Goal: Contribute content: Add original content to the website for others to see

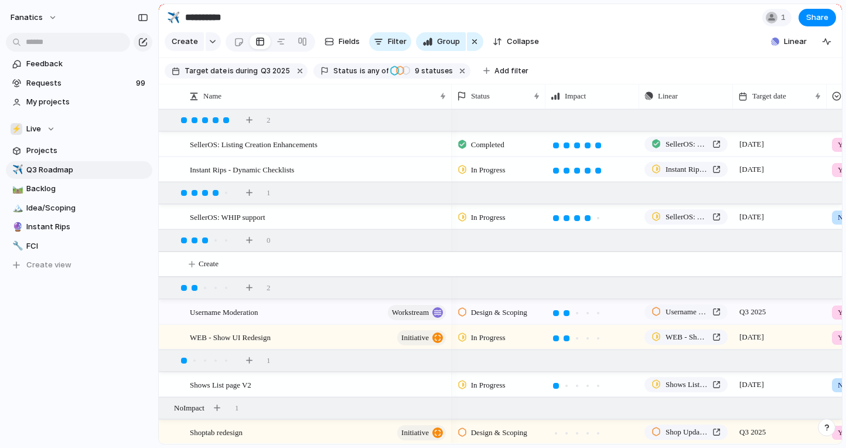
click at [89, 110] on div "Share ' Q3 Roadmap ' Anyone at Fanatics Full access Public users with the link …" at bounding box center [423, 224] width 846 height 448
click at [47, 131] on div "⚡ Live" at bounding box center [33, 129] width 45 height 12
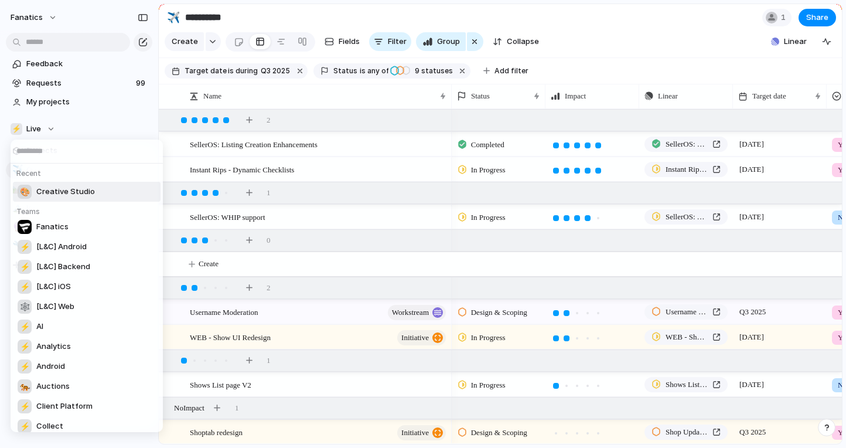
click at [69, 185] on div "🎨 Creative Studio" at bounding box center [56, 192] width 77 height 14
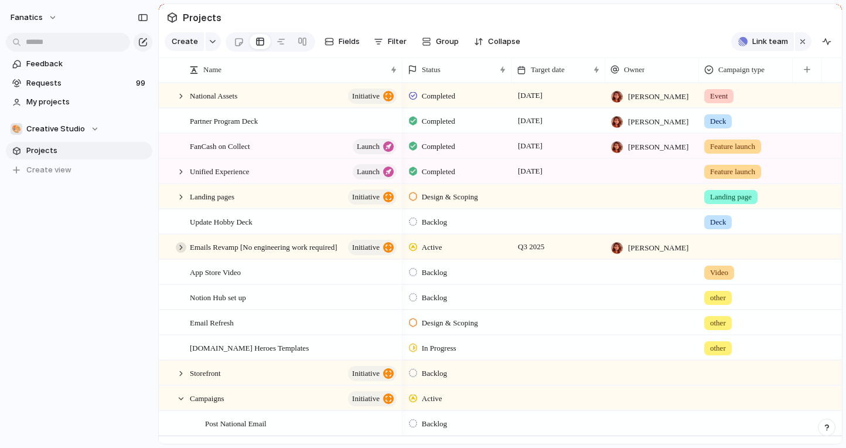
click at [182, 244] on div at bounding box center [181, 247] width 11 height 11
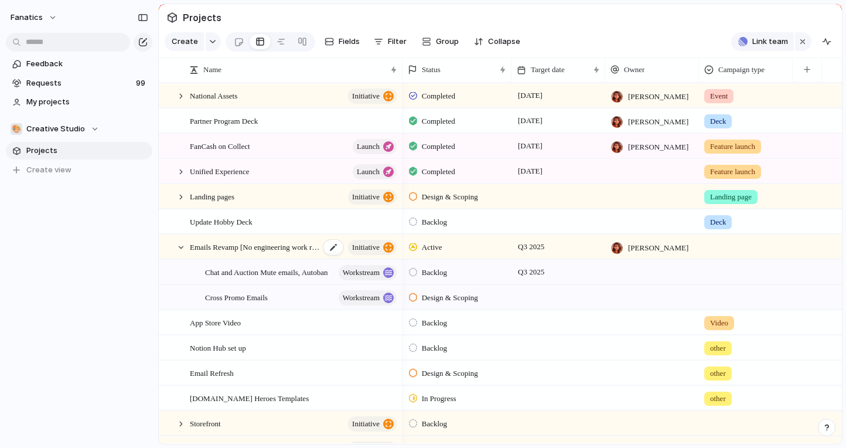
click at [218, 244] on span "Emails Revamp [No engineering work required]" at bounding box center [255, 246] width 130 height 13
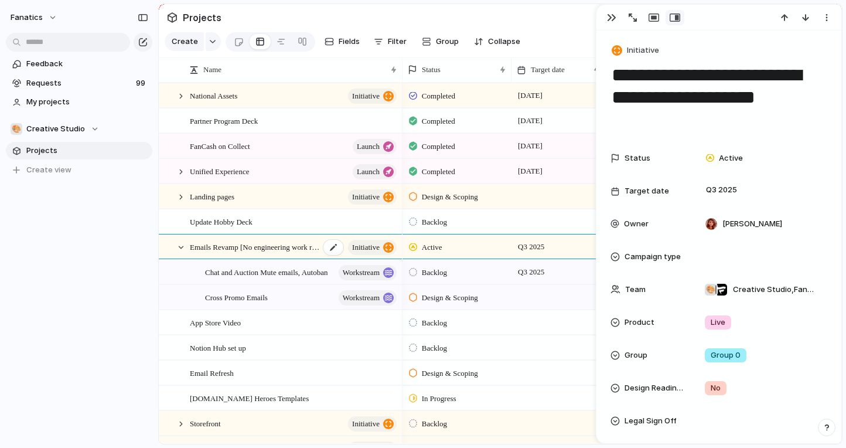
click at [218, 244] on span "Emails Revamp [No engineering work required]" at bounding box center [255, 246] width 130 height 13
click at [182, 245] on div at bounding box center [181, 247] width 11 height 11
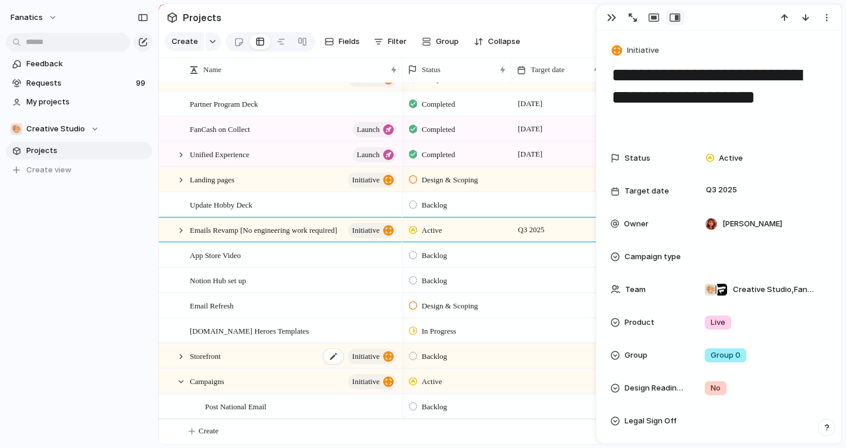
scroll to position [18, 0]
click at [204, 430] on span "Create" at bounding box center [209, 431] width 20 height 12
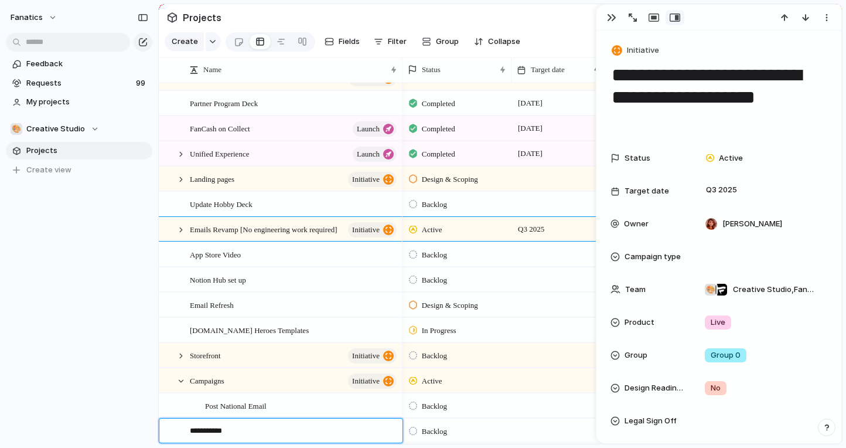
type textarea "**********"
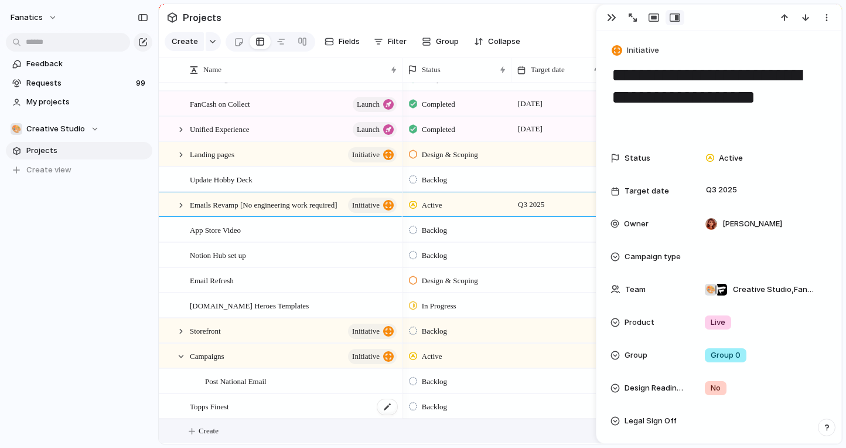
scroll to position [43, 0]
drag, startPoint x: 209, startPoint y: 404, endPoint x: 235, endPoint y: 391, distance: 29.4
click at [202, 379] on div "Post National Email" at bounding box center [296, 381] width 212 height 24
click at [206, 414] on div "Topps Finest" at bounding box center [294, 406] width 209 height 24
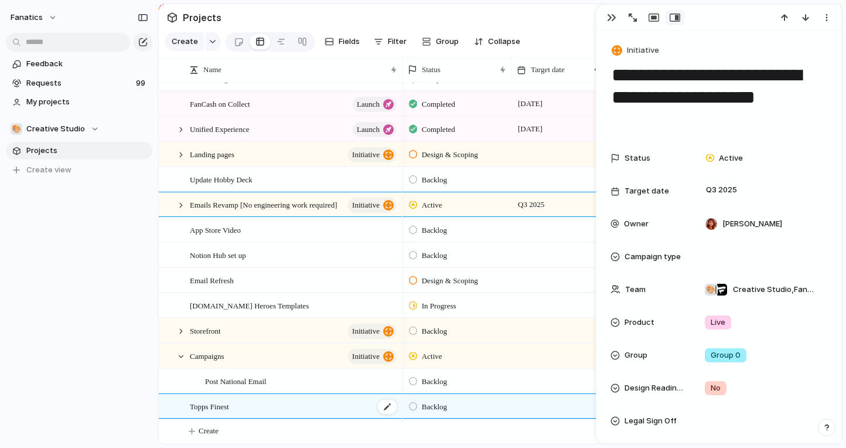
type textarea "**********"
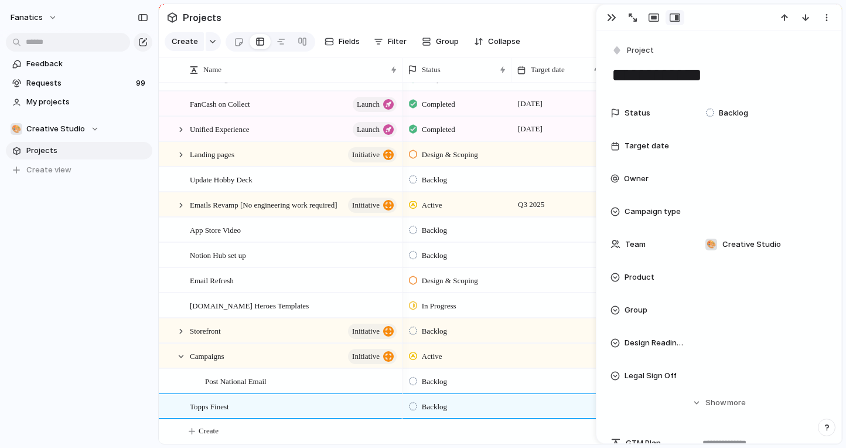
click at [416, 404] on div at bounding box center [413, 406] width 8 height 11
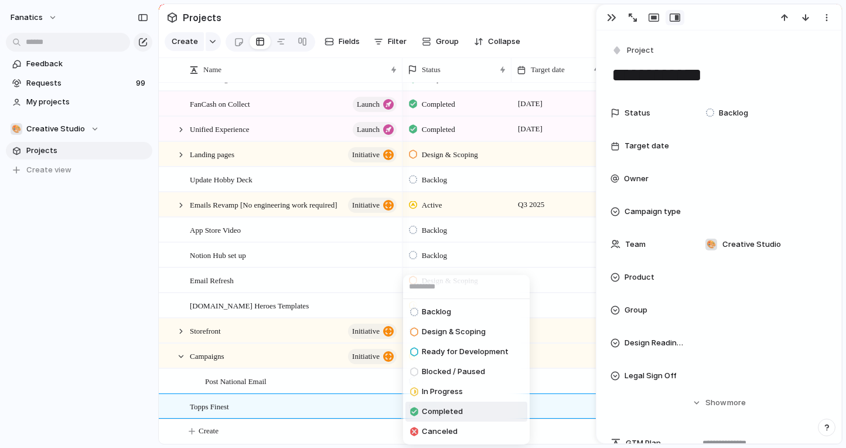
click at [430, 413] on span "Completed" at bounding box center [442, 412] width 41 height 12
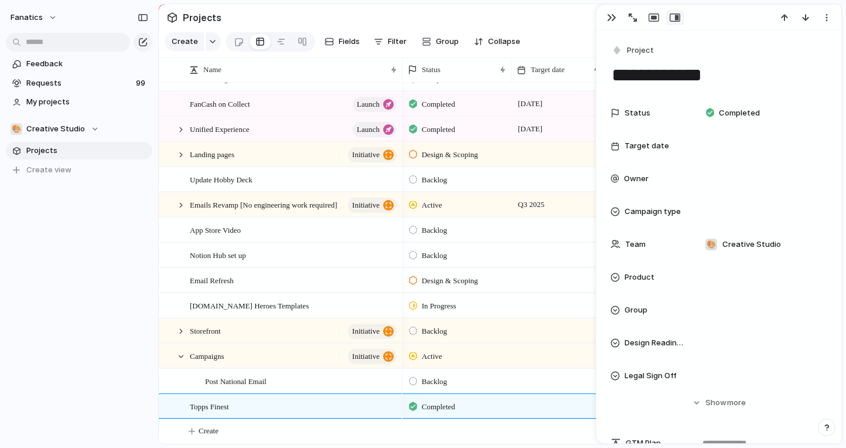
click at [415, 379] on div at bounding box center [413, 381] width 8 height 11
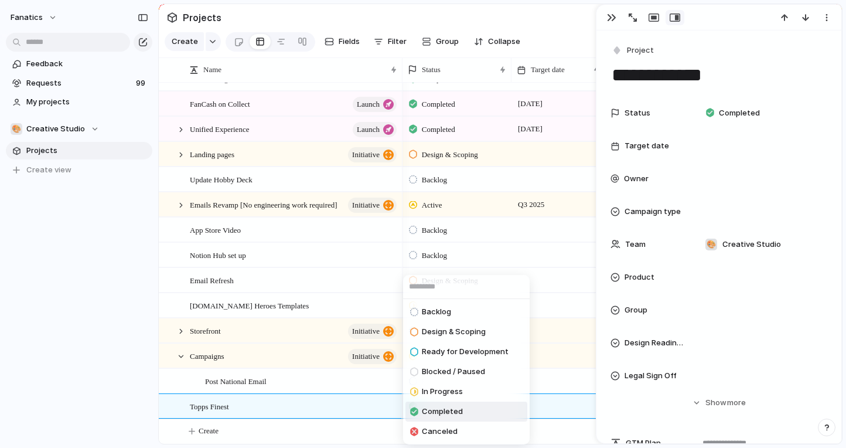
click at [423, 417] on span "Completed" at bounding box center [442, 412] width 41 height 12
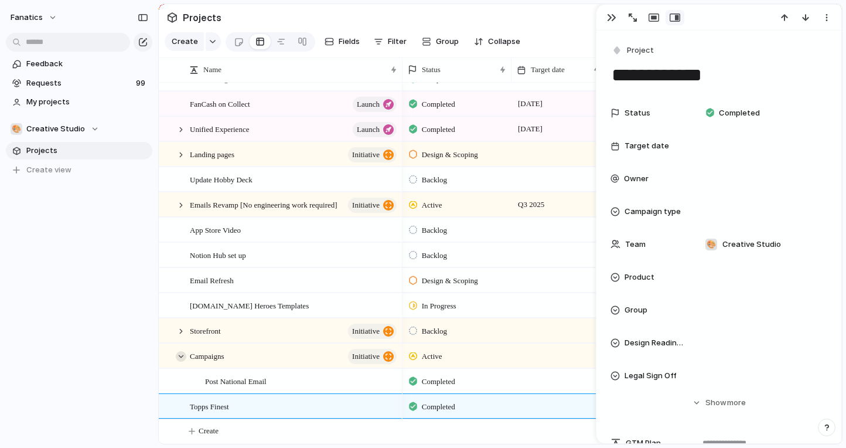
click at [179, 355] on div at bounding box center [181, 356] width 11 height 11
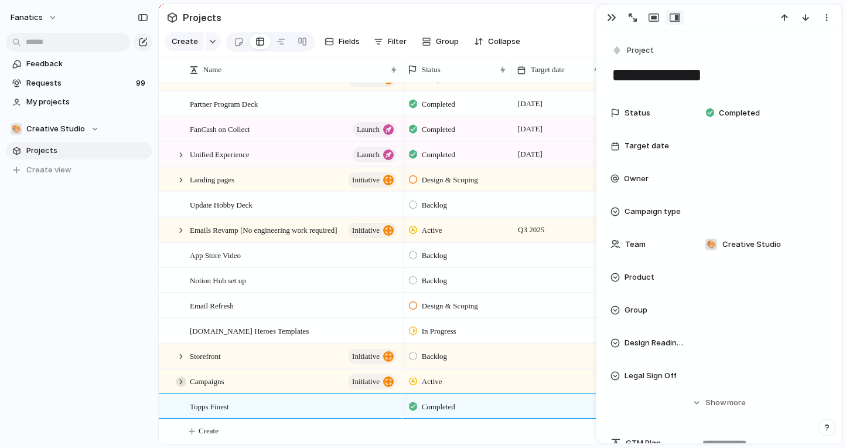
click at [182, 381] on div at bounding box center [181, 381] width 11 height 11
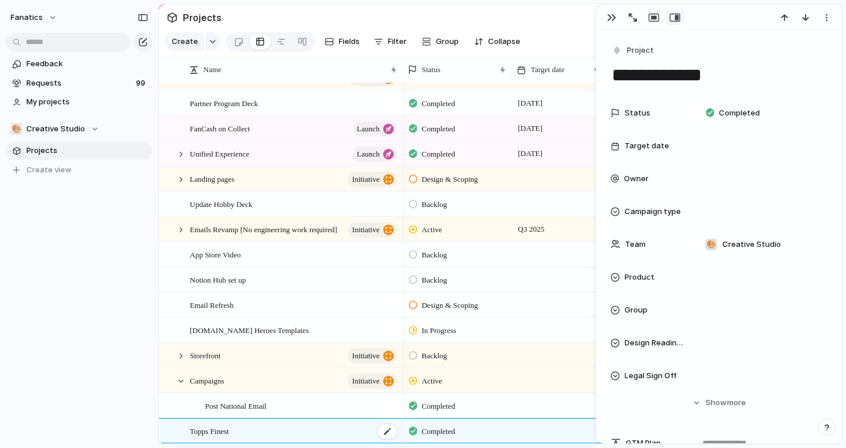
click at [214, 432] on span "Topps Finest" at bounding box center [209, 430] width 39 height 13
click at [214, 432] on textarea "**********" at bounding box center [292, 432] width 205 height 15
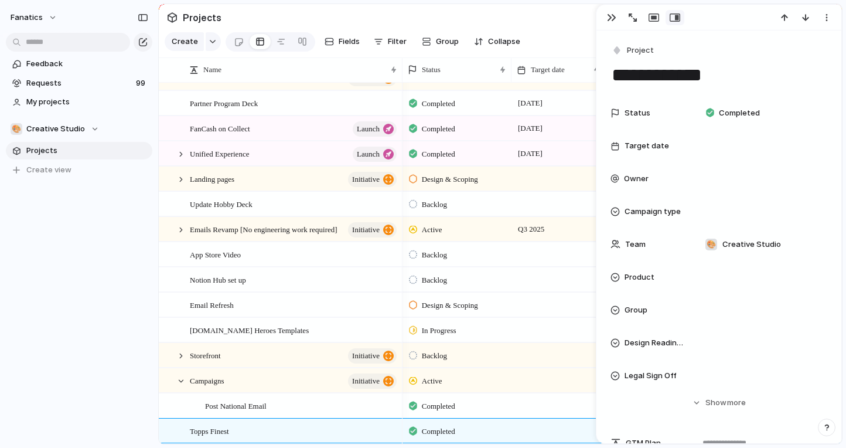
scroll to position [43, 0]
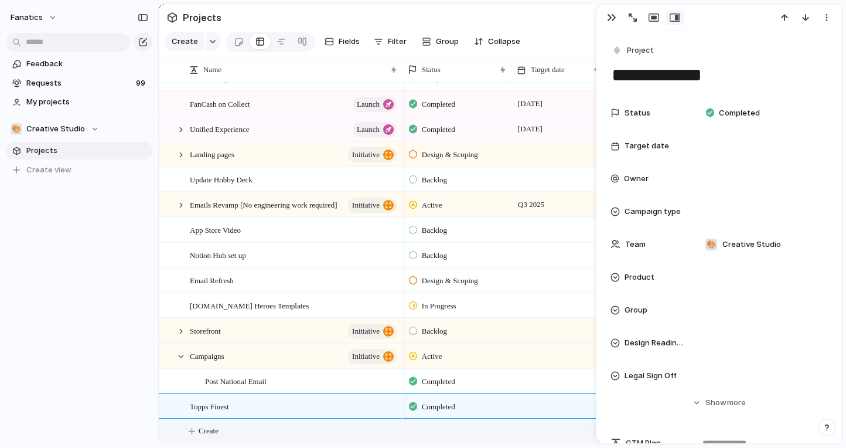
click at [189, 427] on button "Create" at bounding box center [516, 431] width 690 height 24
click at [280, 356] on div "Campaigns initiative" at bounding box center [294, 356] width 209 height 24
type textarea "*********"
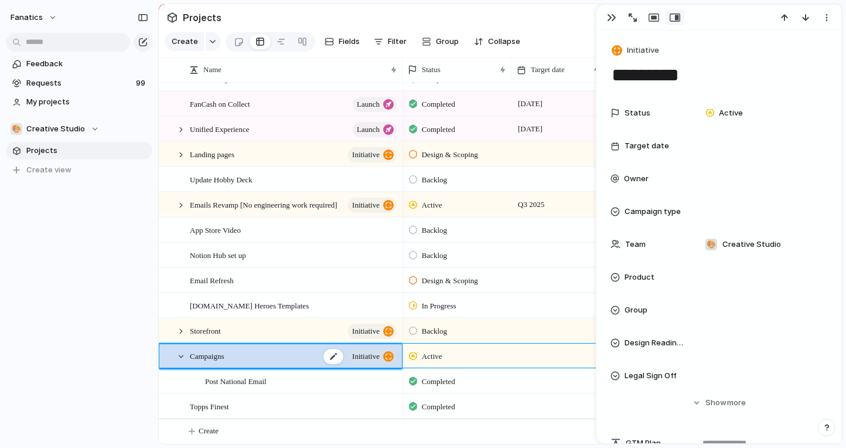
click at [280, 356] on div "Campaigns initiative" at bounding box center [294, 356] width 209 height 24
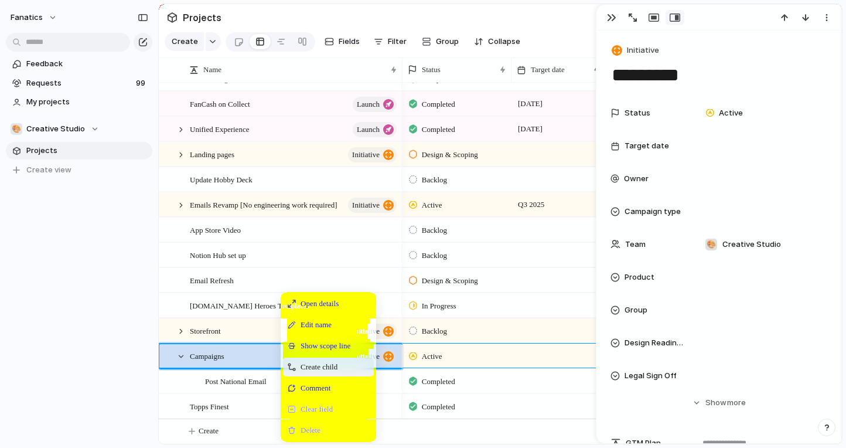
click at [314, 363] on span "Create child" at bounding box center [319, 367] width 37 height 12
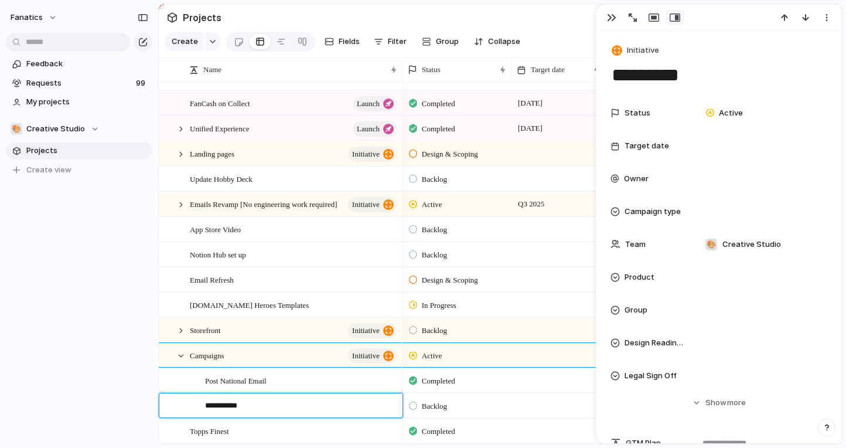
type textarea "**********"
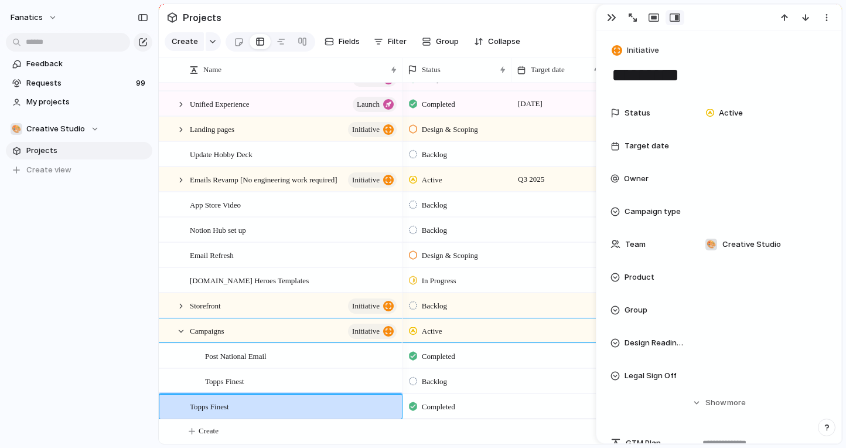
scroll to position [68, 0]
click at [413, 379] on div at bounding box center [413, 381] width 8 height 11
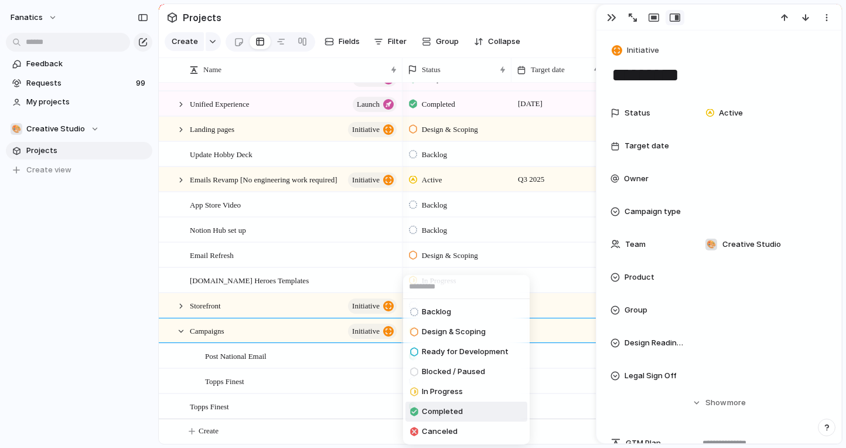
click at [424, 413] on span "Completed" at bounding box center [442, 412] width 41 height 12
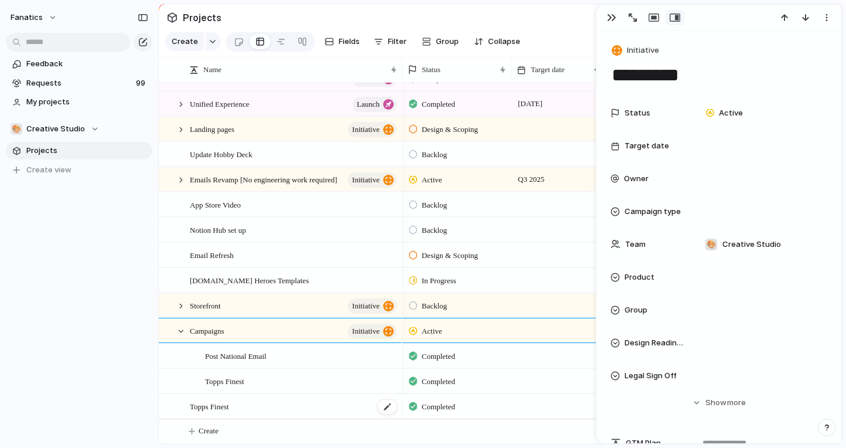
click at [276, 398] on div "Topps Finest" at bounding box center [294, 406] width 209 height 24
type textarea "**********"
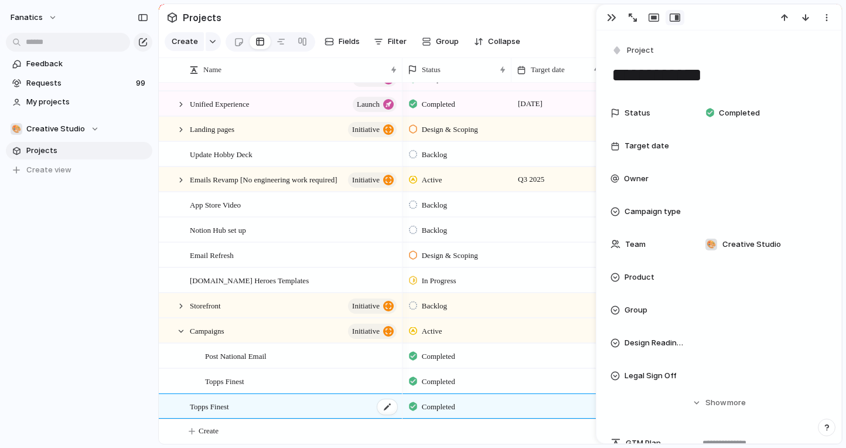
click at [229, 409] on span "Topps Finest" at bounding box center [209, 405] width 39 height 13
click at [231, 409] on textarea "**********" at bounding box center [292, 407] width 205 height 15
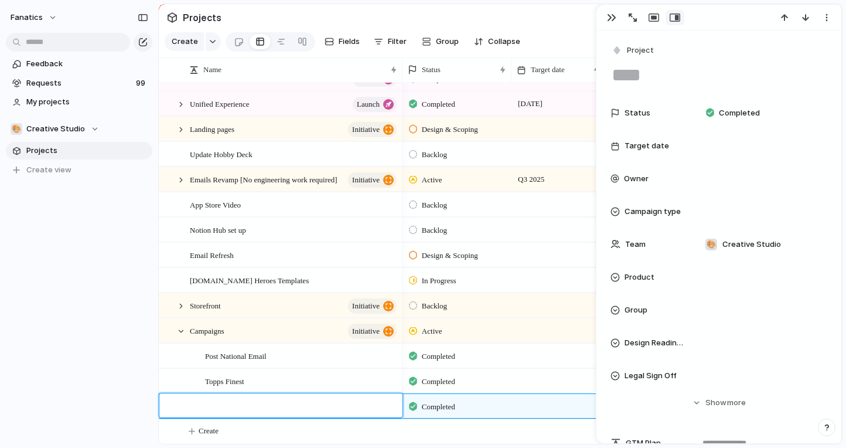
type textarea "**********"
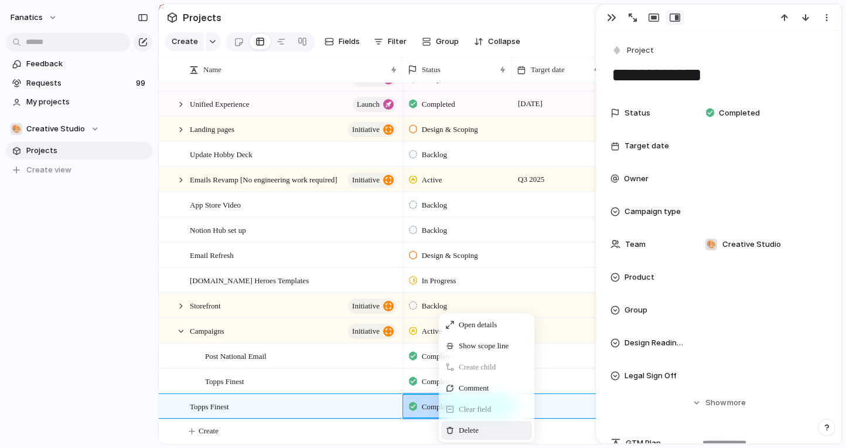
click at [454, 422] on div "Delete" at bounding box center [486, 430] width 91 height 19
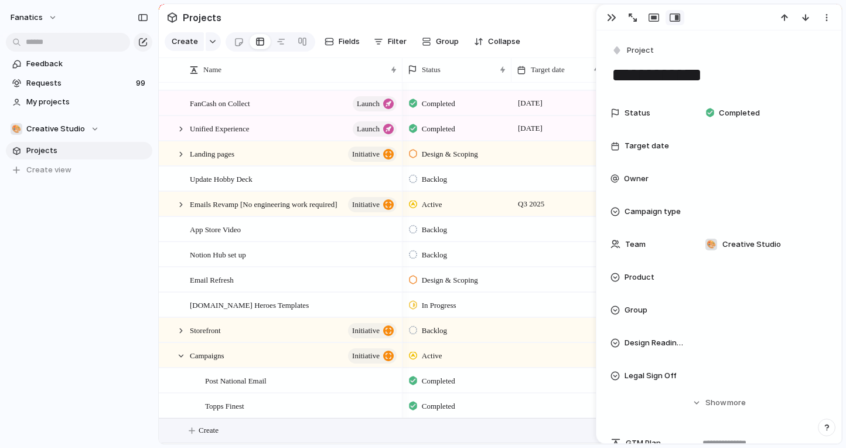
scroll to position [43, 0]
click at [182, 353] on div at bounding box center [181, 356] width 11 height 11
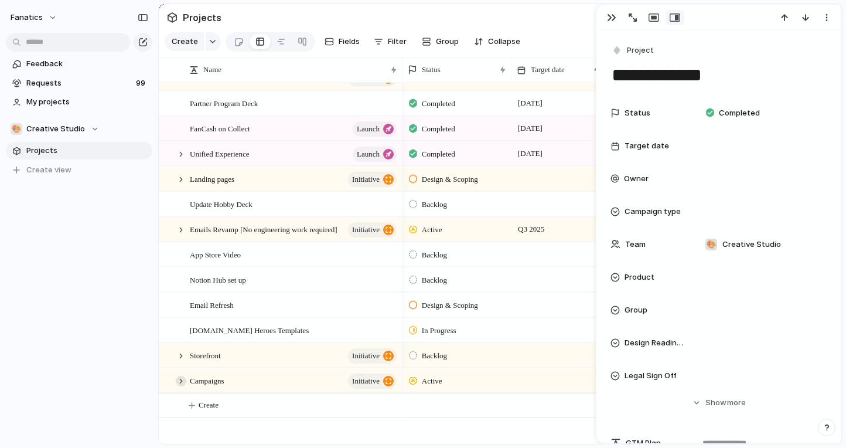
scroll to position [0, 0]
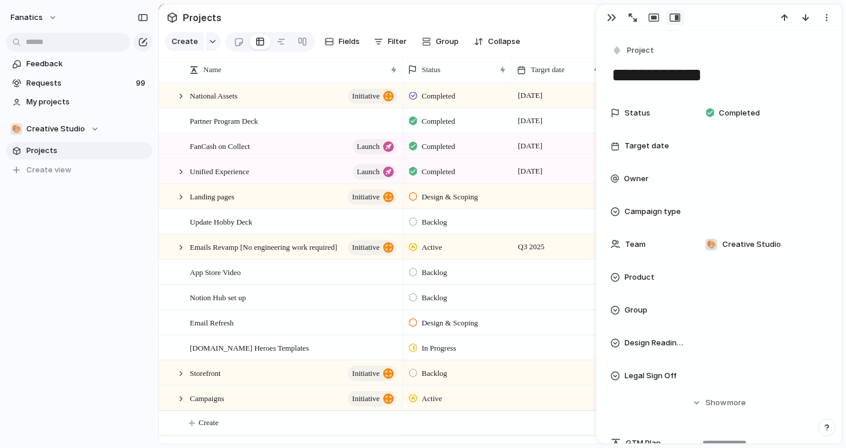
click at [416, 297] on div at bounding box center [413, 297] width 8 height 11
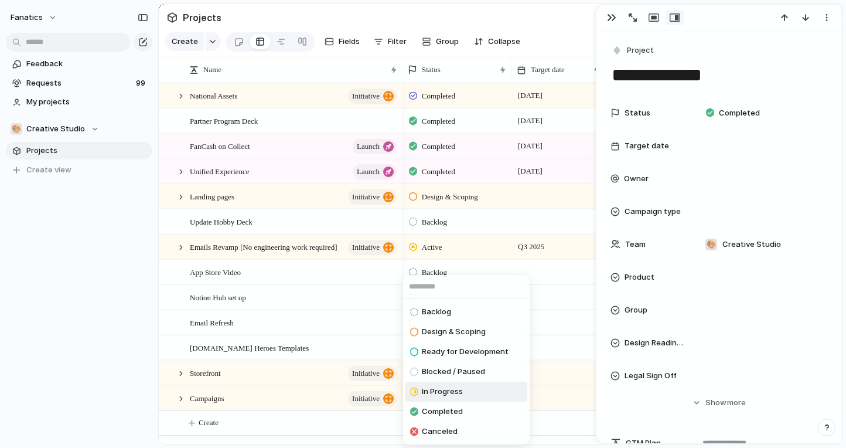
click at [437, 389] on span "In Progress" at bounding box center [442, 392] width 41 height 12
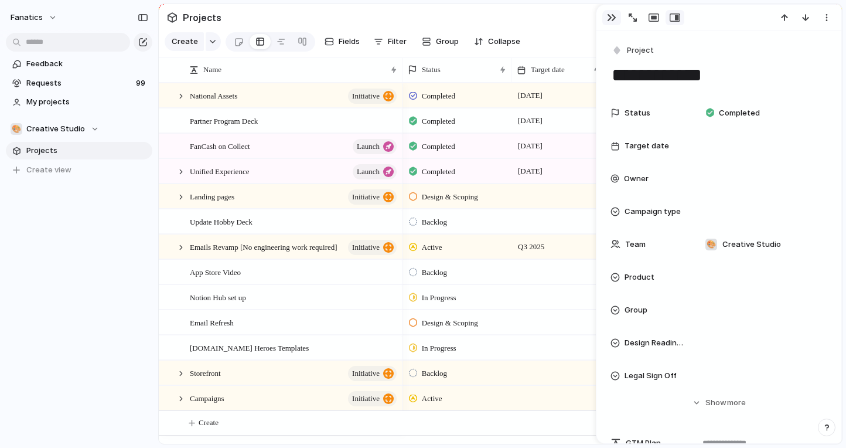
click at [612, 16] on div "button" at bounding box center [611, 17] width 9 height 9
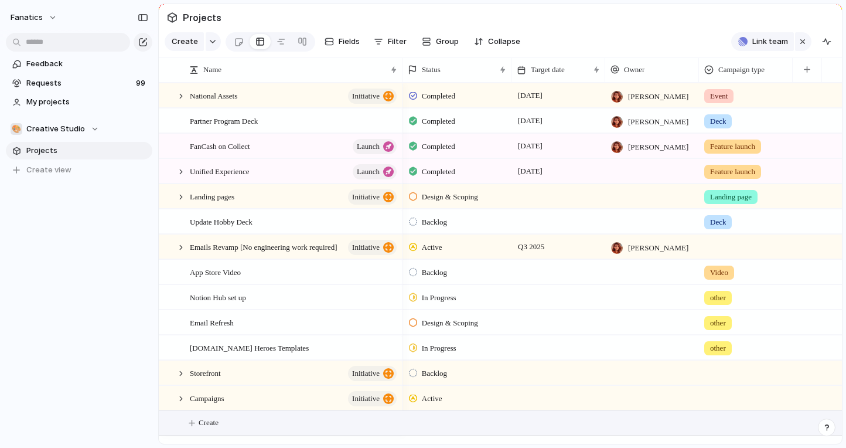
click at [192, 424] on button "Create" at bounding box center [516, 423] width 690 height 24
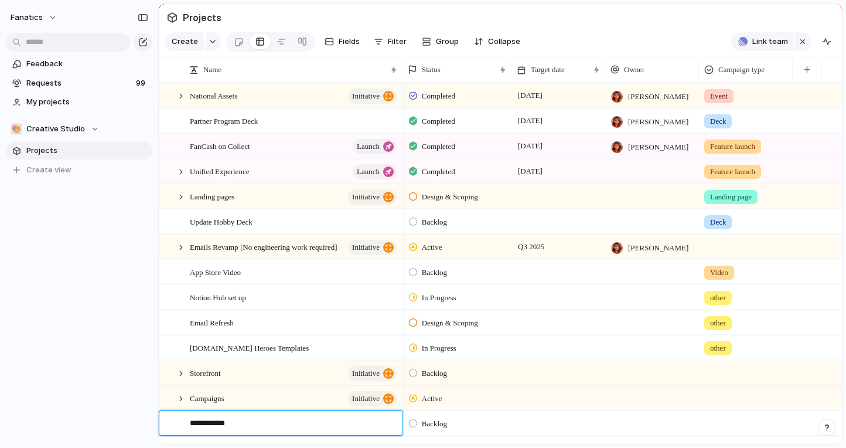
type textarea "**********"
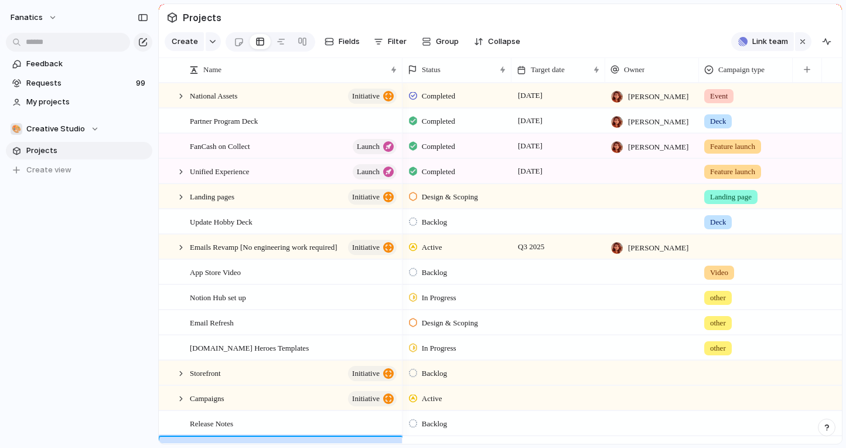
scroll to position [18, 0]
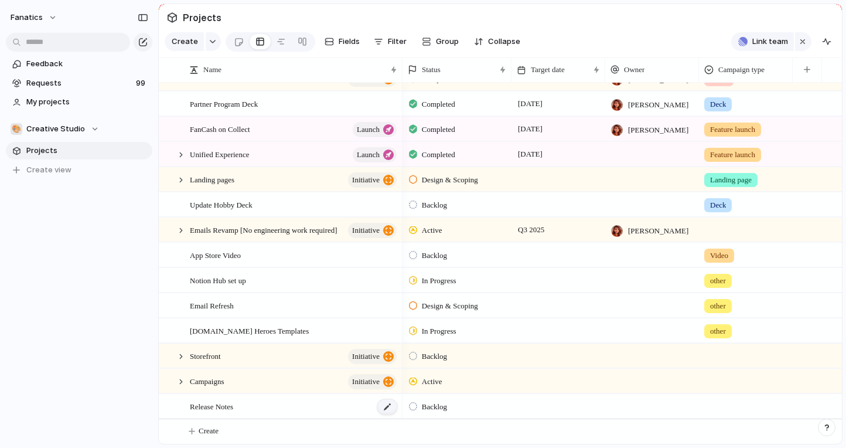
click at [386, 408] on div at bounding box center [387, 406] width 20 height 15
click at [173, 408] on div at bounding box center [169, 410] width 21 height 32
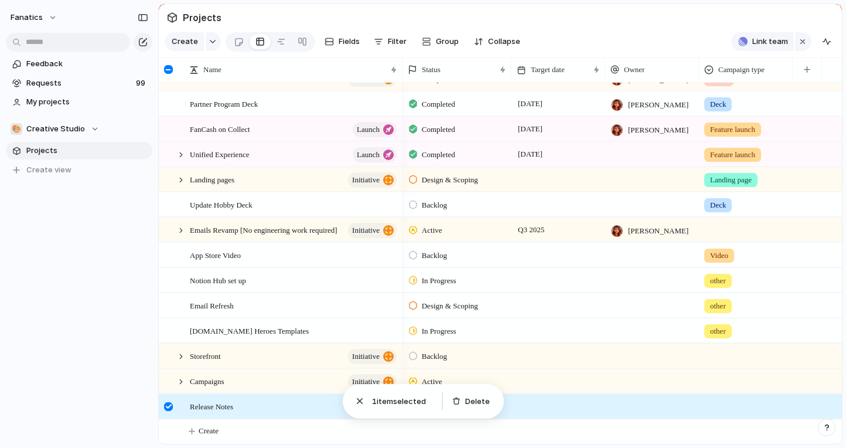
click at [168, 408] on div at bounding box center [168, 406] width 9 height 9
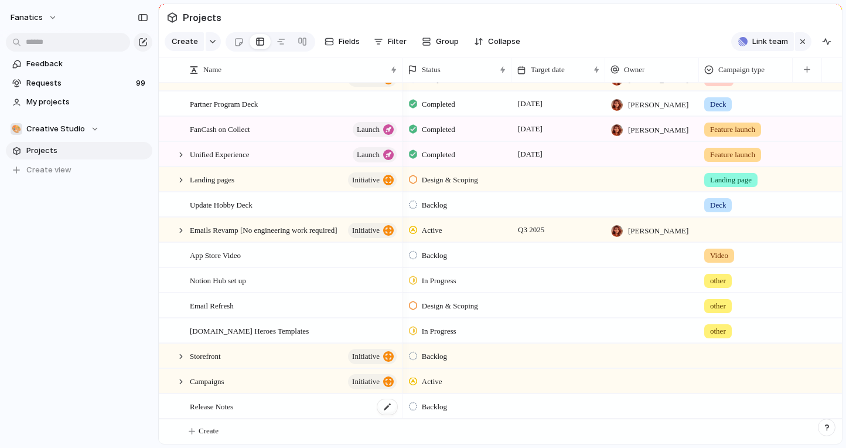
click at [268, 404] on div "Release Notes" at bounding box center [294, 406] width 209 height 24
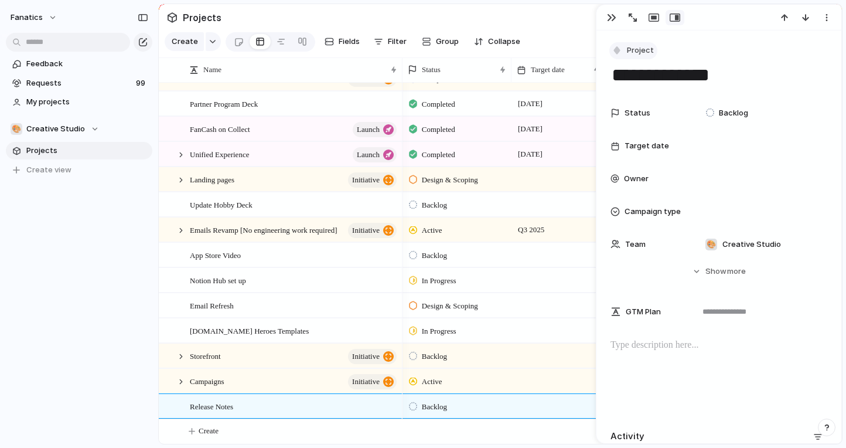
click at [638, 44] on button "Project" at bounding box center [633, 50] width 48 height 17
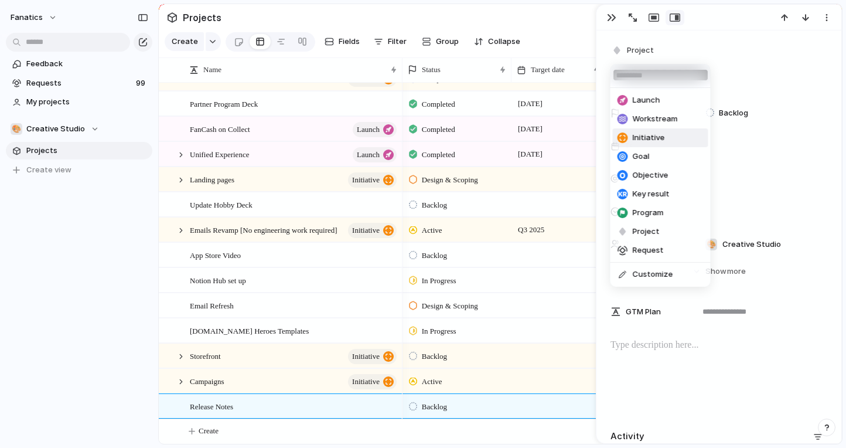
click at [650, 136] on span "Initiative" at bounding box center [649, 138] width 32 height 12
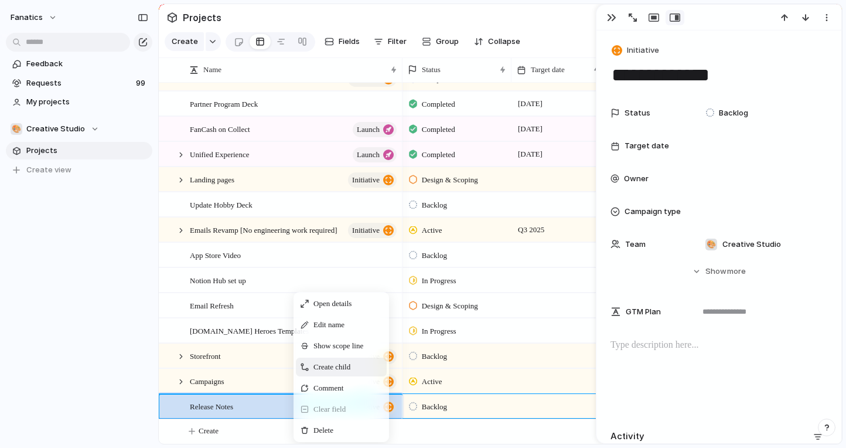
click at [331, 370] on span "Create child" at bounding box center [332, 367] width 37 height 12
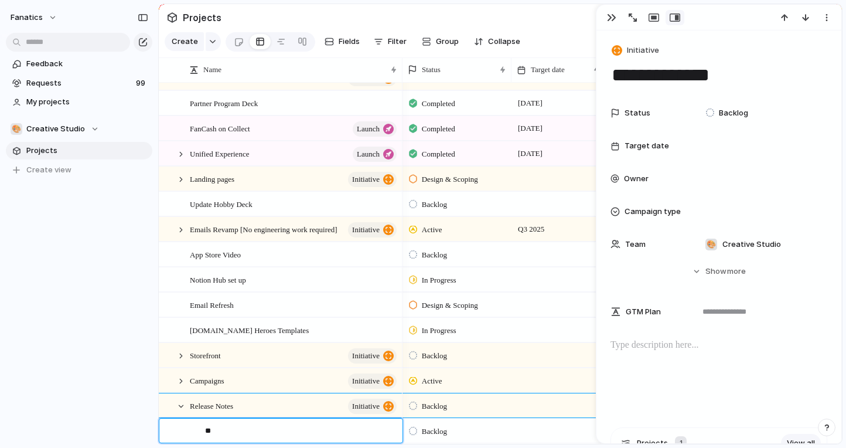
type textarea "*"
type textarea "**********"
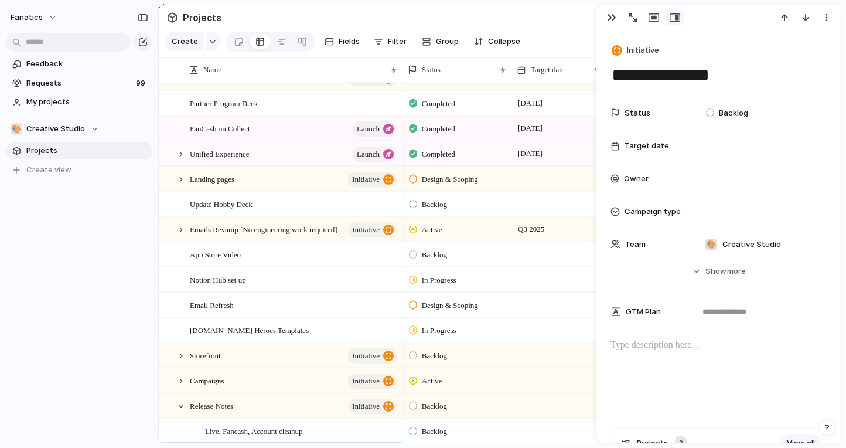
scroll to position [43, 0]
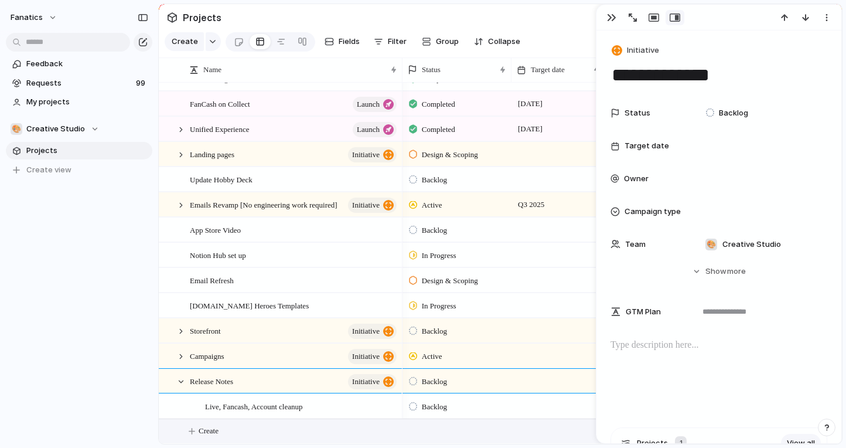
click at [414, 406] on div at bounding box center [413, 406] width 8 height 11
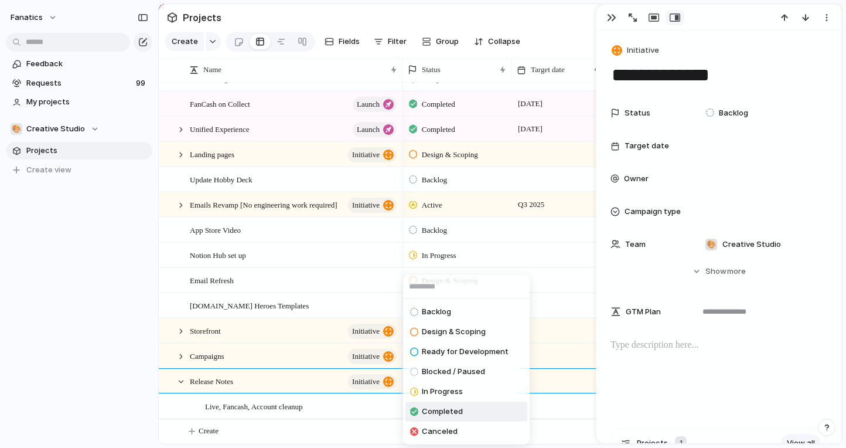
click at [417, 412] on div at bounding box center [414, 411] width 8 height 11
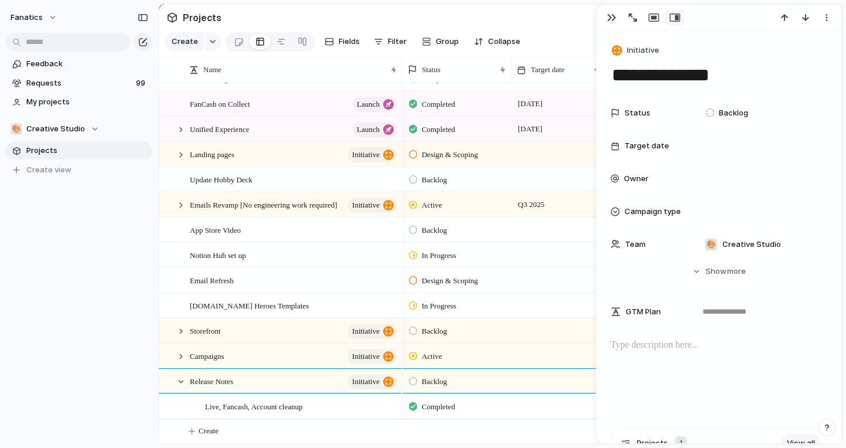
click at [413, 376] on div at bounding box center [413, 381] width 8 height 11
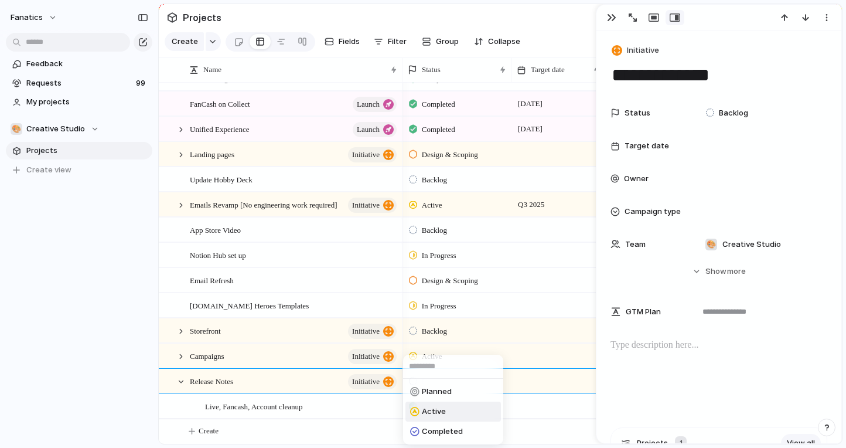
click at [425, 416] on span "Active" at bounding box center [434, 412] width 24 height 12
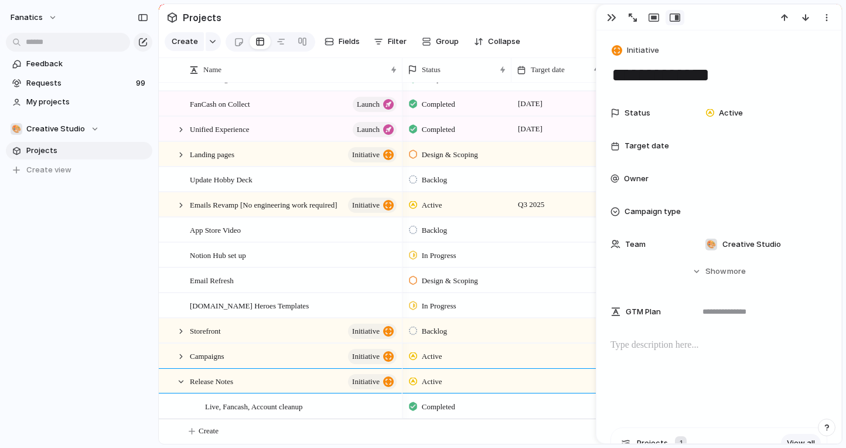
click at [414, 329] on div at bounding box center [413, 330] width 8 height 11
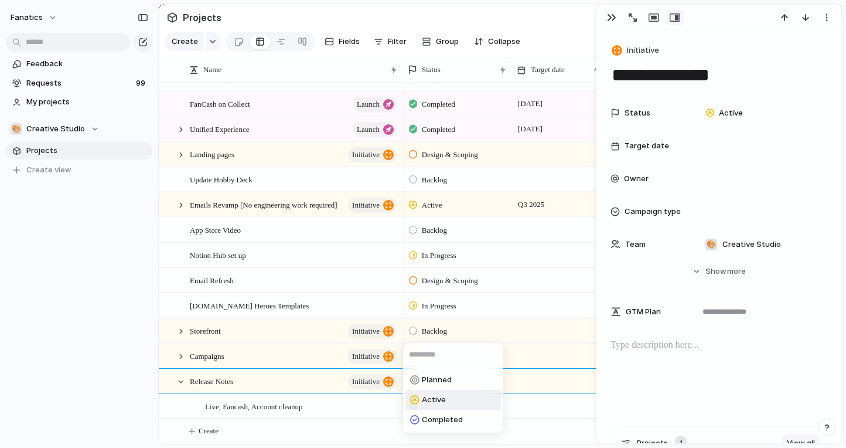
click at [426, 399] on span "Active" at bounding box center [434, 400] width 24 height 12
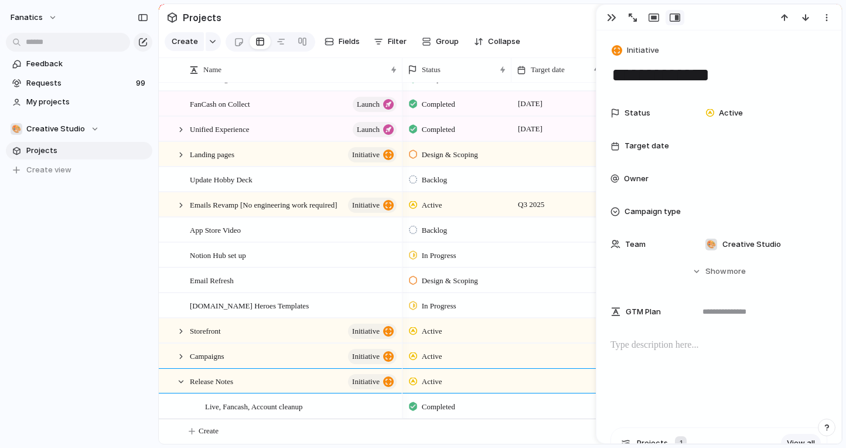
click at [137, 311] on div "fanatics Feedback Requests 99 My projects 🎨 Creative Studio Projects To pick up…" at bounding box center [79, 224] width 158 height 448
click at [180, 379] on div at bounding box center [181, 381] width 11 height 11
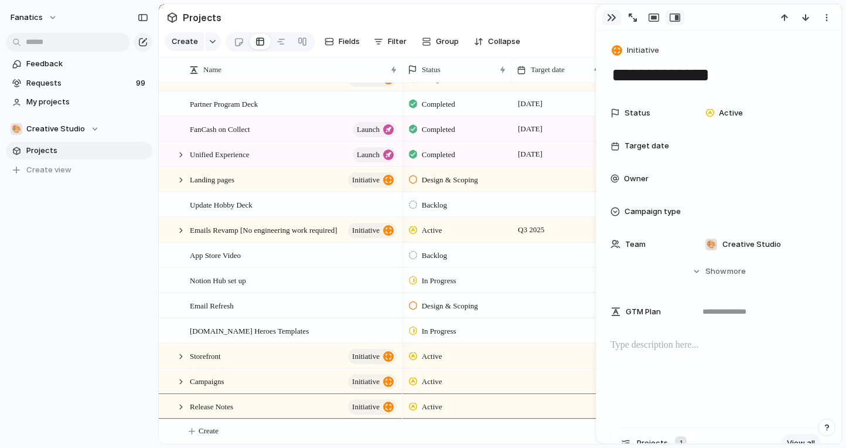
click at [611, 13] on div "button" at bounding box center [611, 17] width 9 height 9
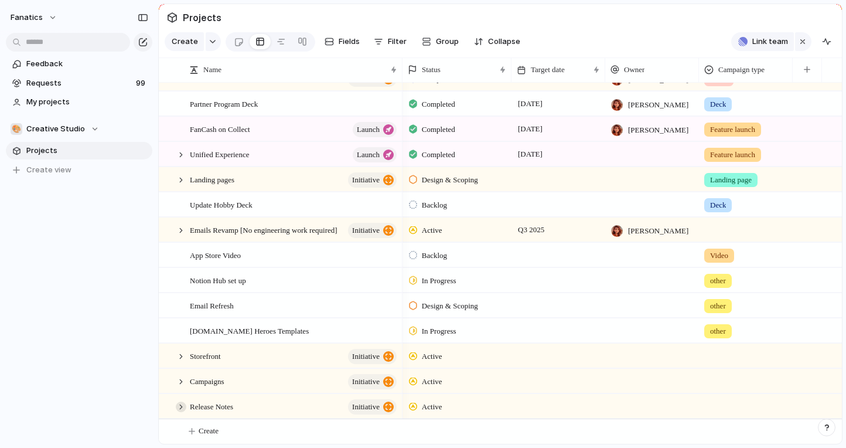
click at [183, 404] on div at bounding box center [181, 406] width 11 height 11
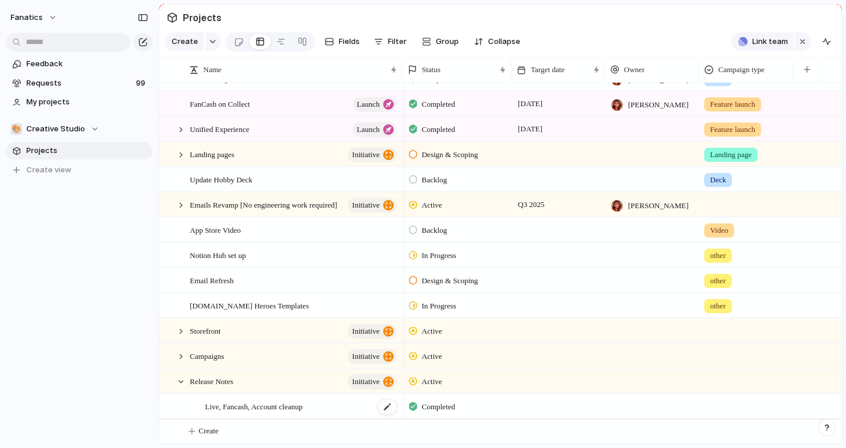
click at [286, 403] on span "Live, Fancash, Account cleanup" at bounding box center [253, 405] width 97 height 13
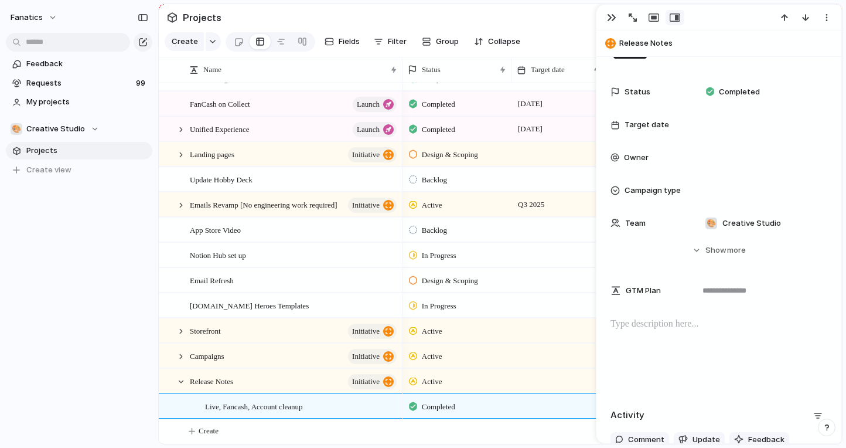
scroll to position [173, 0]
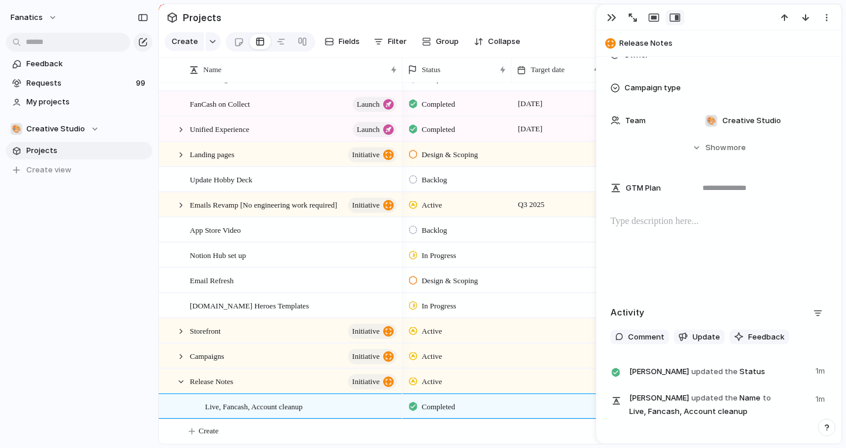
click at [636, 244] on div at bounding box center [719, 251] width 217 height 75
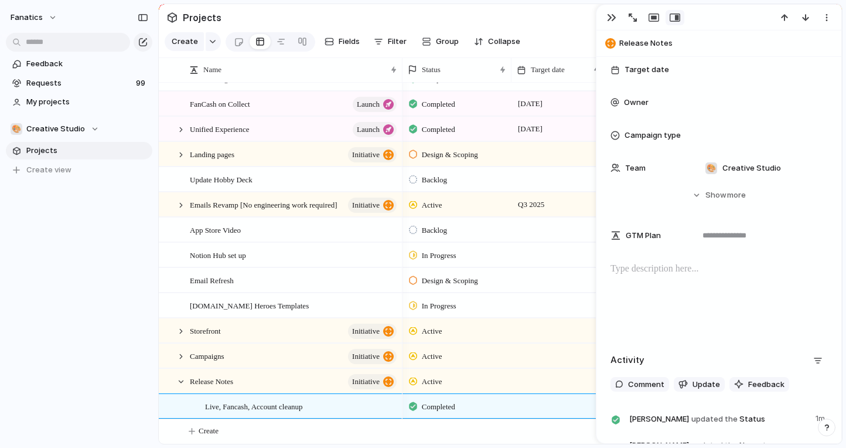
scroll to position [84, 0]
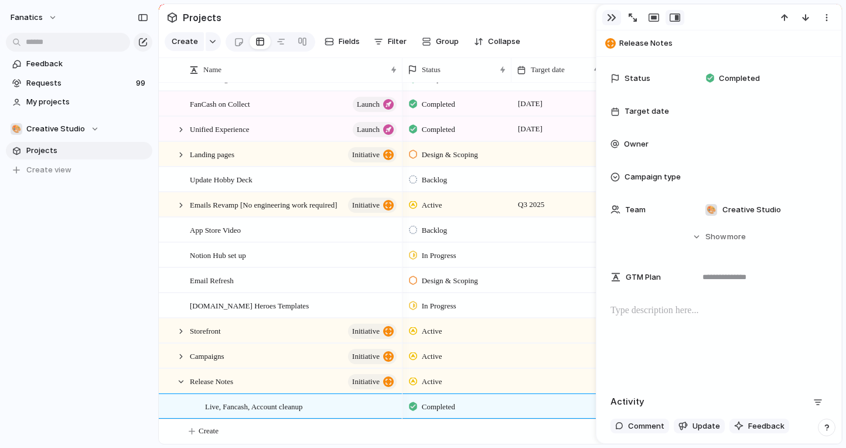
click at [607, 19] on div "button" at bounding box center [611, 17] width 9 height 9
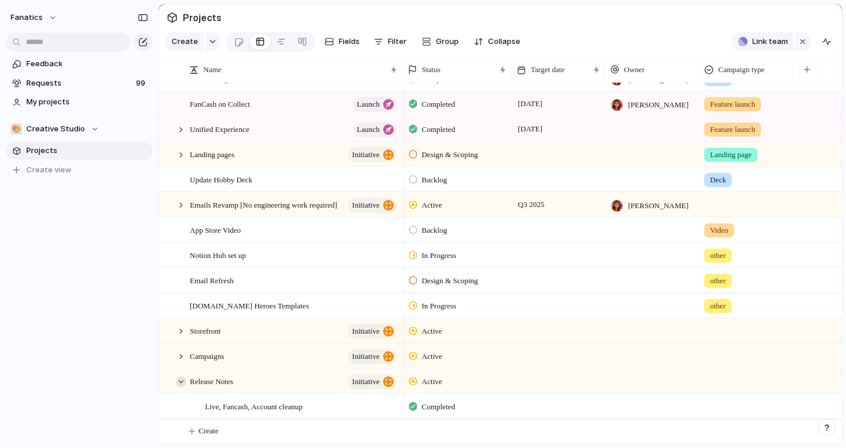
click at [180, 379] on div at bounding box center [181, 381] width 11 height 11
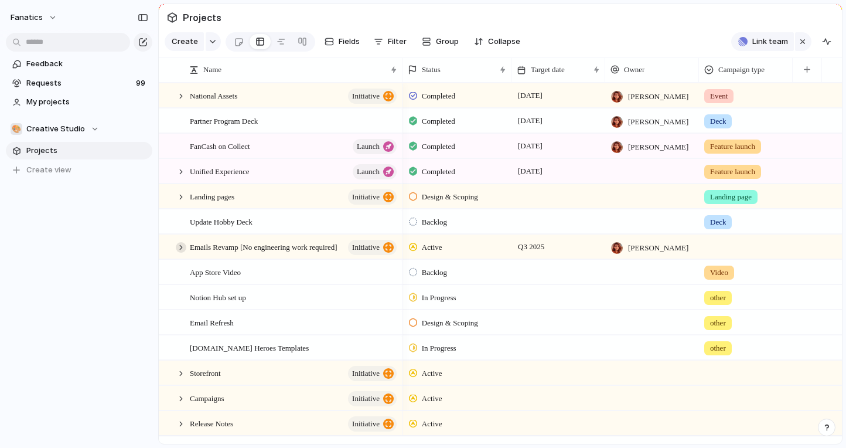
click at [178, 246] on div at bounding box center [181, 247] width 11 height 11
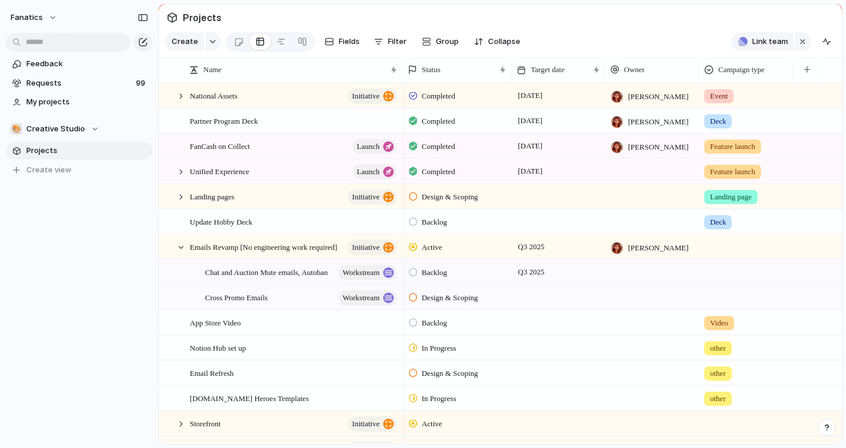
click at [638, 244] on span "[PERSON_NAME]" at bounding box center [658, 248] width 60 height 12
type input "*"
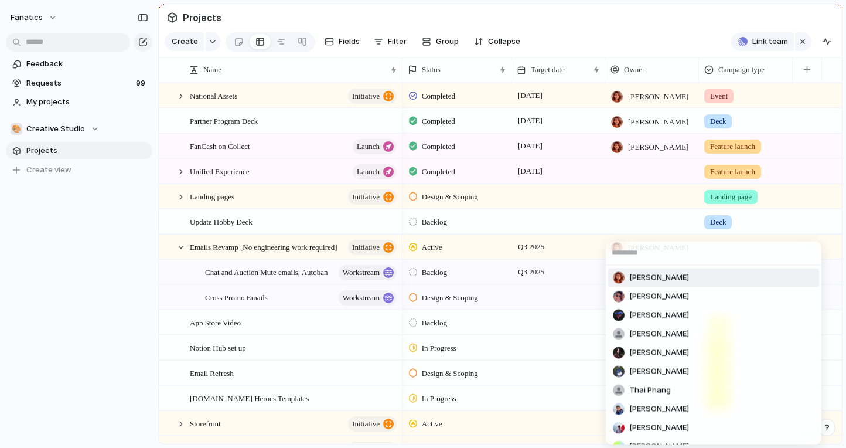
type input "*"
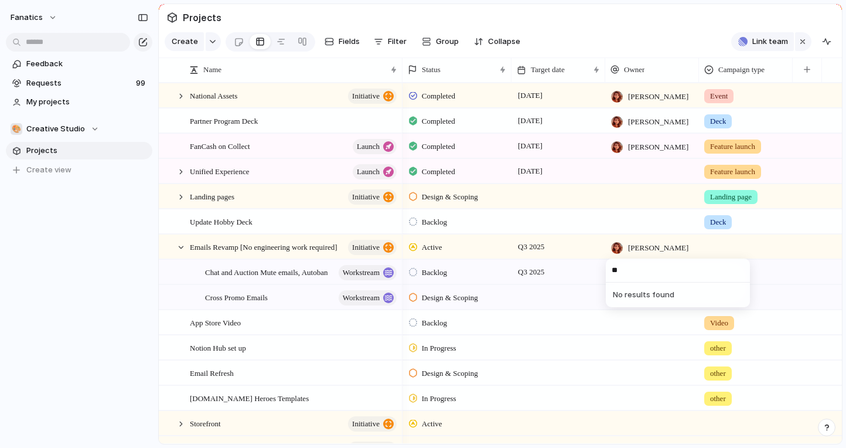
type input "*"
click at [297, 219] on div "[PERSON_NAME] [PERSON_NAME] [PERSON_NAME] [PERSON_NAME] [PERSON_NAME] [PERSON_N…" at bounding box center [423, 224] width 846 height 448
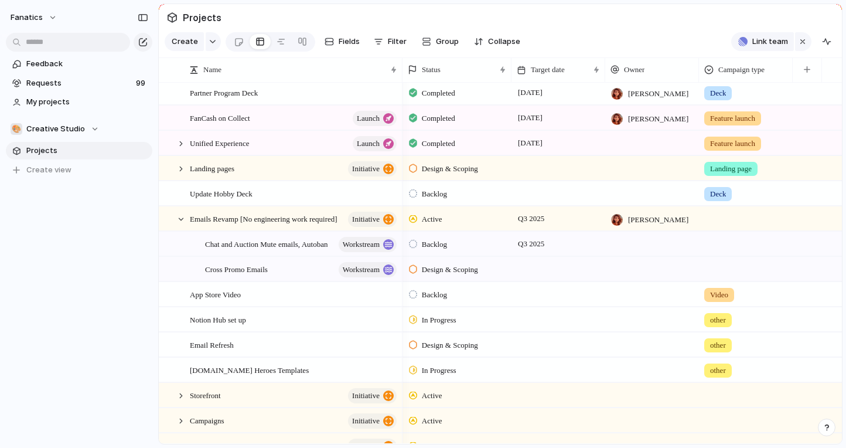
scroll to position [68, 0]
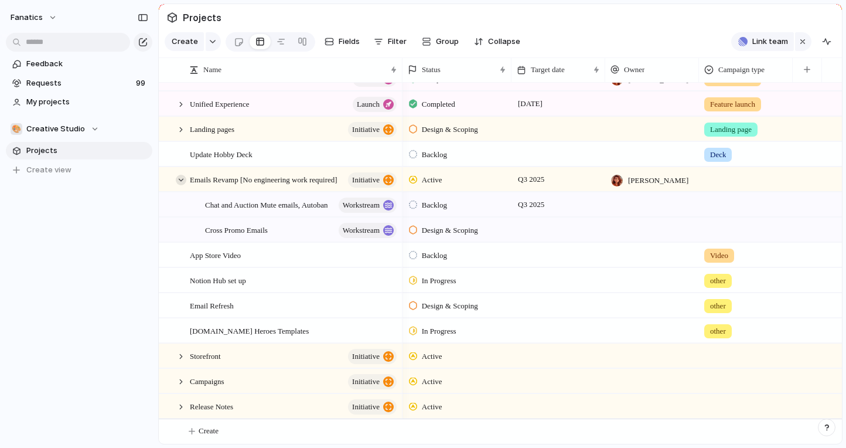
click at [180, 178] on div at bounding box center [181, 180] width 11 height 11
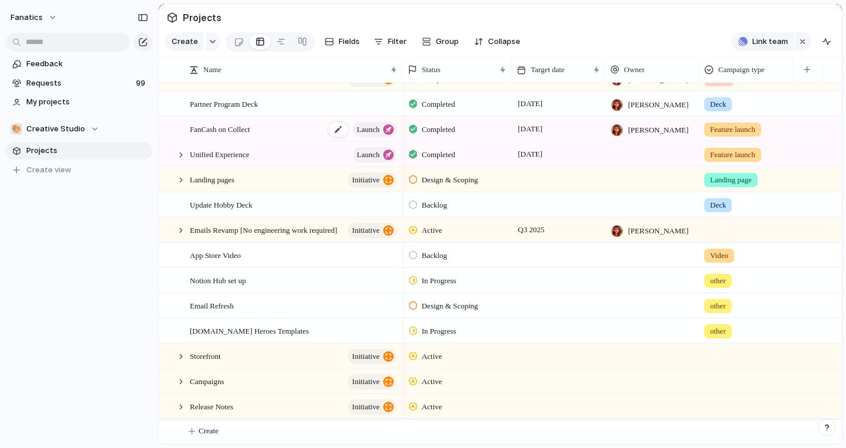
scroll to position [0, 0]
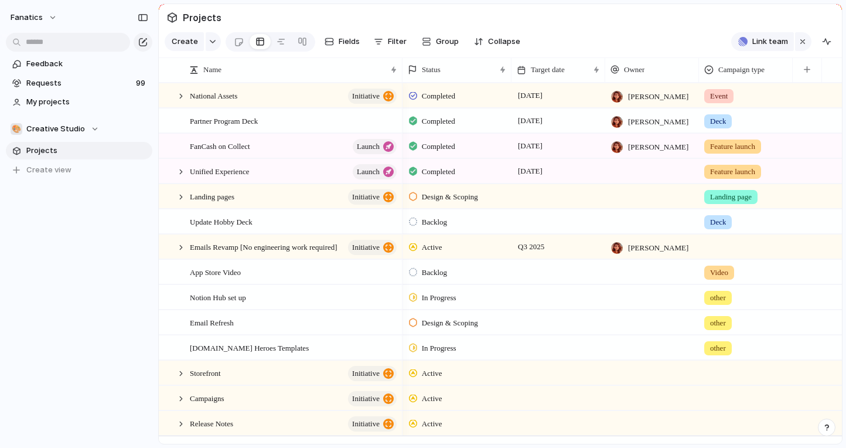
click at [711, 248] on div at bounding box center [746, 244] width 93 height 19
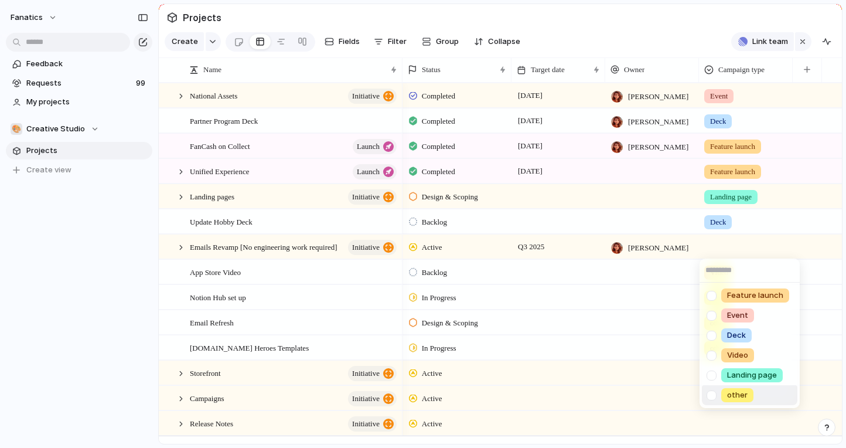
click at [735, 396] on span "other" at bounding box center [737, 395] width 21 height 12
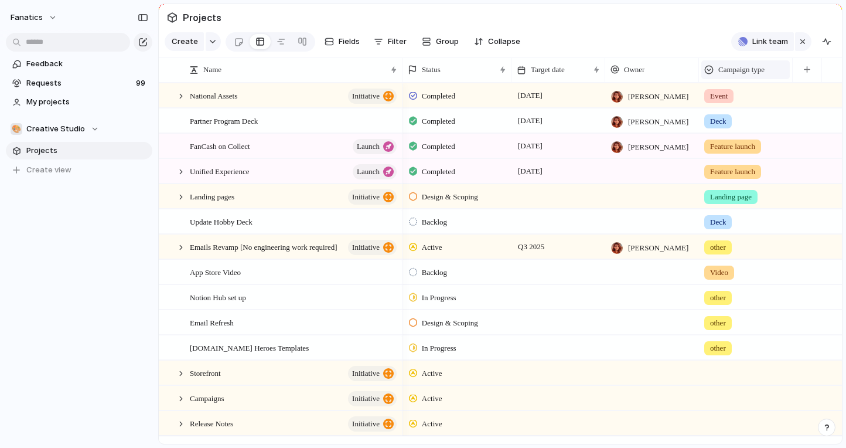
click at [729, 70] on span "Campaign type" at bounding box center [741, 70] width 46 height 12
click at [625, 38] on div "Modify Hide Sort ascending Sort descending" at bounding box center [423, 224] width 846 height 448
